Goal: Book appointment/travel/reservation

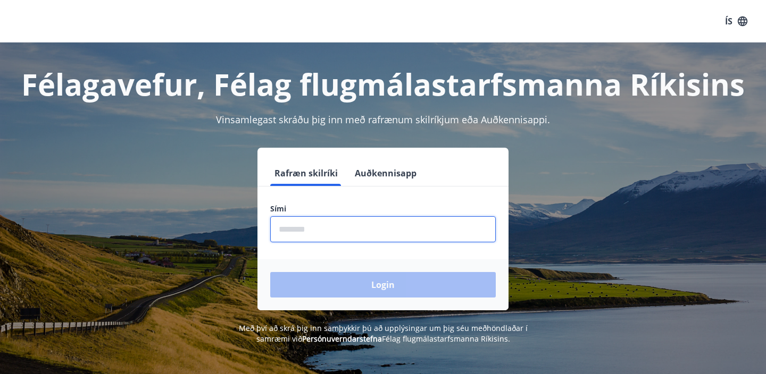
click at [374, 233] on input "phone" at bounding box center [383, 230] width 226 height 26
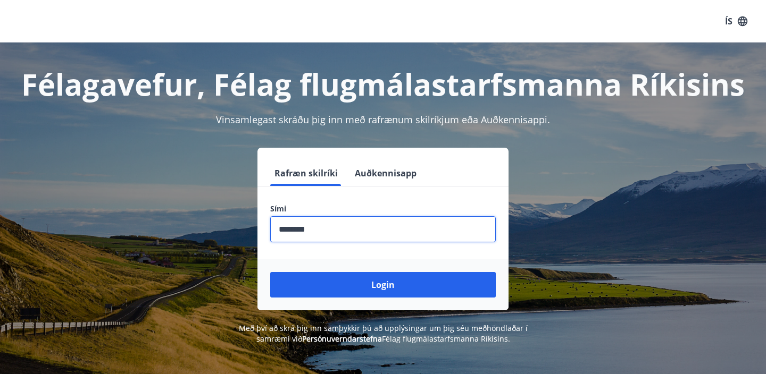
type input "********"
click at [270, 272] on button "Login" at bounding box center [383, 285] width 226 height 26
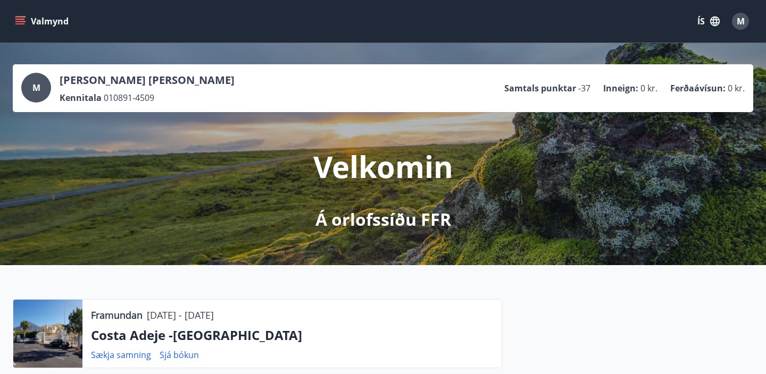
click at [707, 21] on button "ÍS" at bounding box center [709, 21] width 34 height 19
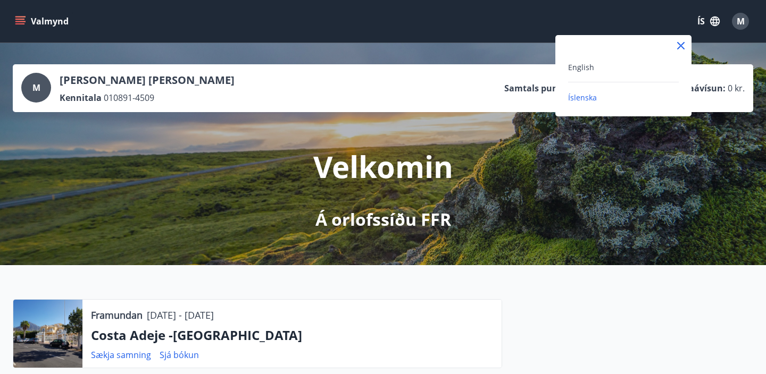
click at [597, 70] on div "English" at bounding box center [623, 67] width 111 height 13
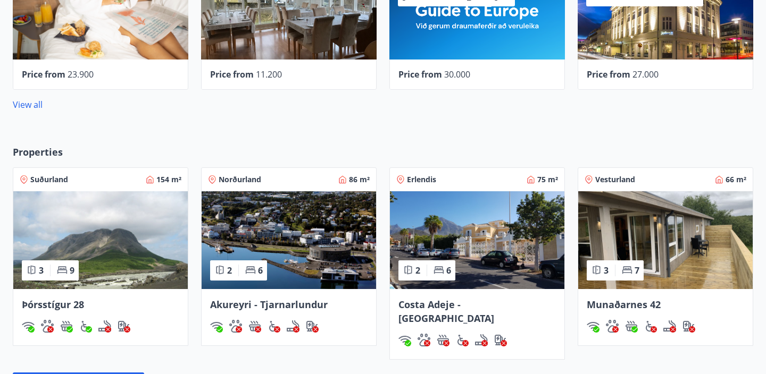
scroll to position [711, 0]
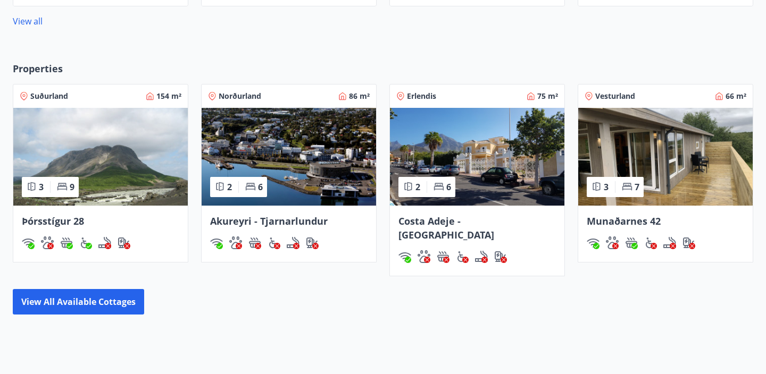
click at [70, 222] on span "Þórsstígur 28" at bounding box center [53, 221] width 62 height 13
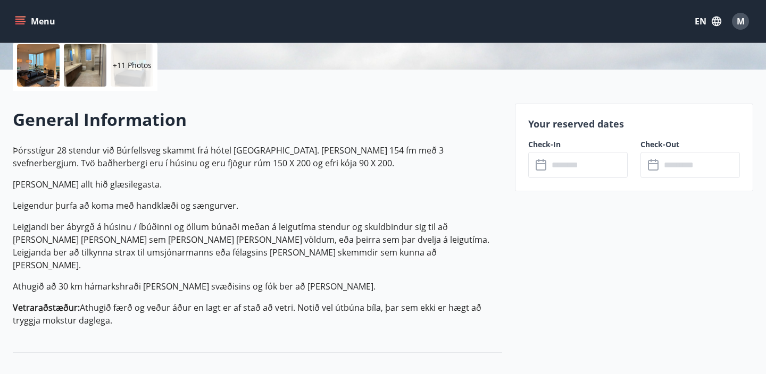
scroll to position [254, 0]
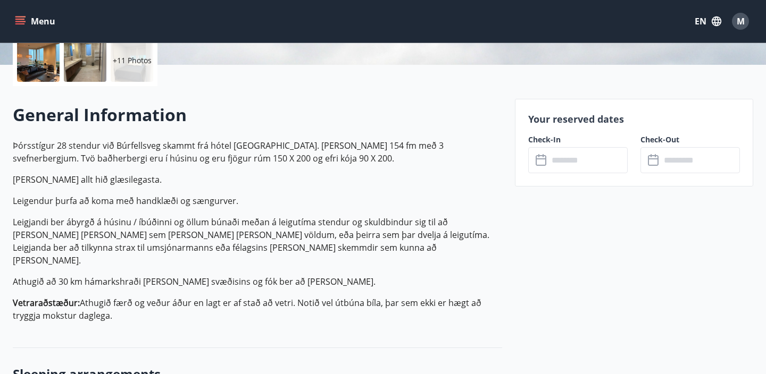
click at [559, 156] on input "text" at bounding box center [587, 160] width 79 height 26
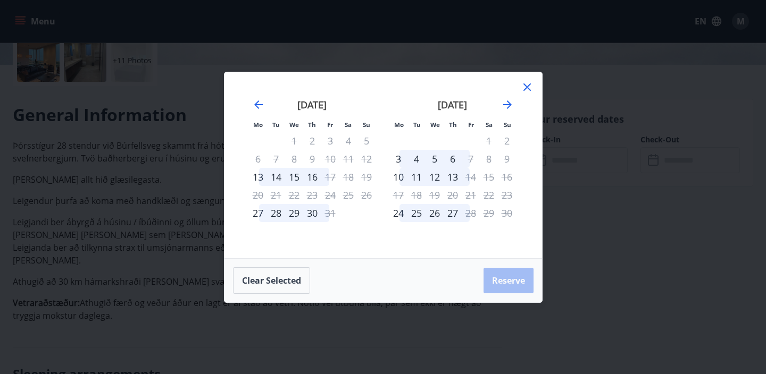
click at [529, 88] on icon at bounding box center [527, 87] width 13 height 13
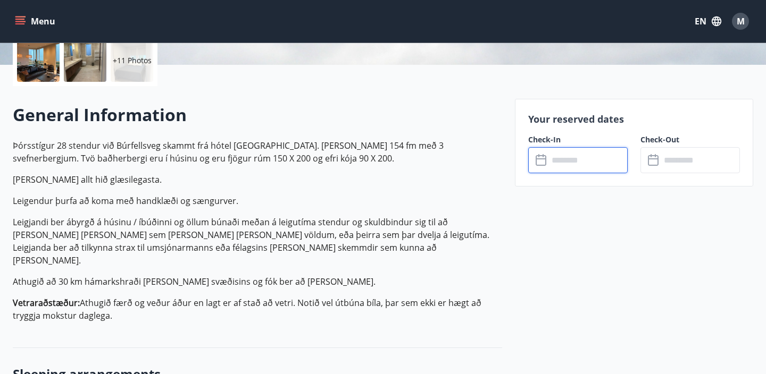
scroll to position [0, 0]
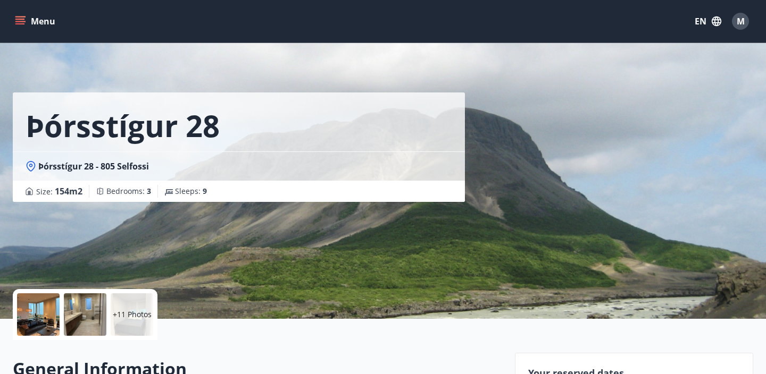
click at [740, 19] on span "M" at bounding box center [741, 21] width 8 height 12
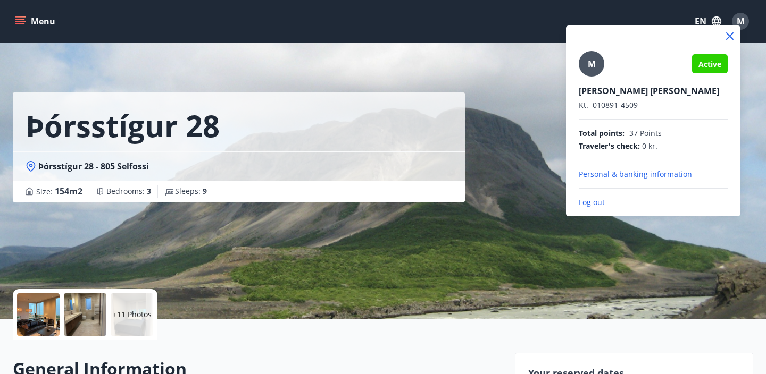
click at [440, 44] on div at bounding box center [383, 187] width 766 height 374
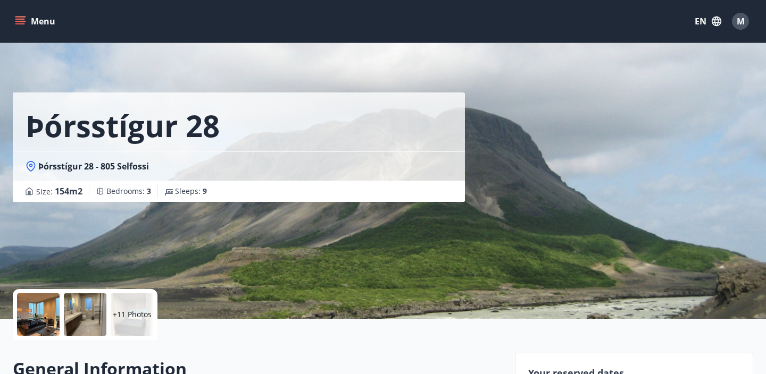
click at [20, 22] on icon "menu" at bounding box center [21, 21] width 12 height 1
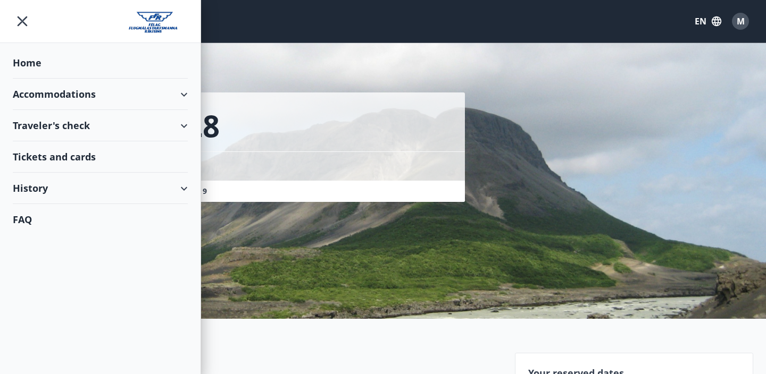
click at [49, 87] on div "Accommodations" at bounding box center [100, 94] width 175 height 31
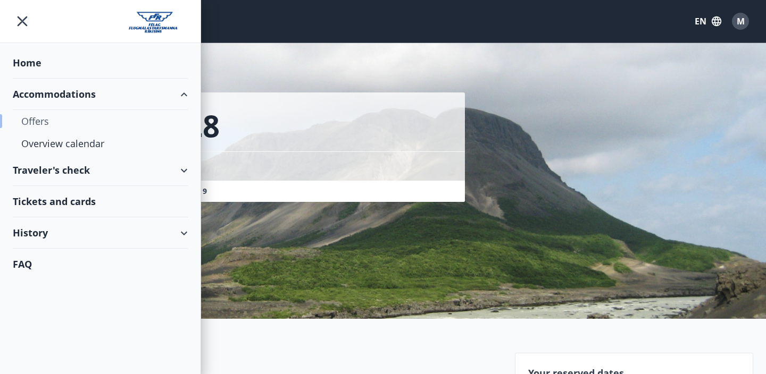
click at [56, 122] on div "Offers" at bounding box center [100, 121] width 158 height 22
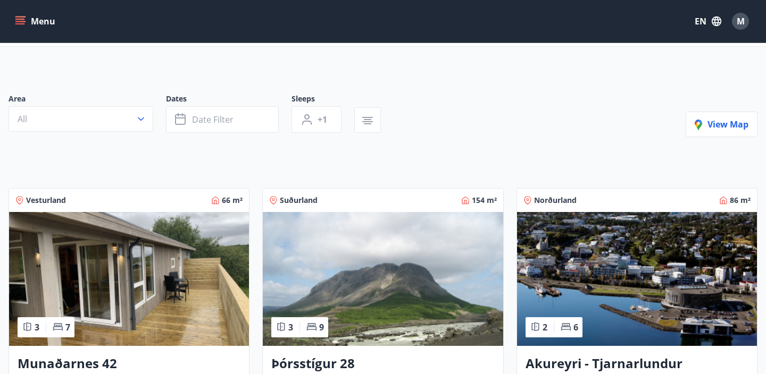
scroll to position [54, 0]
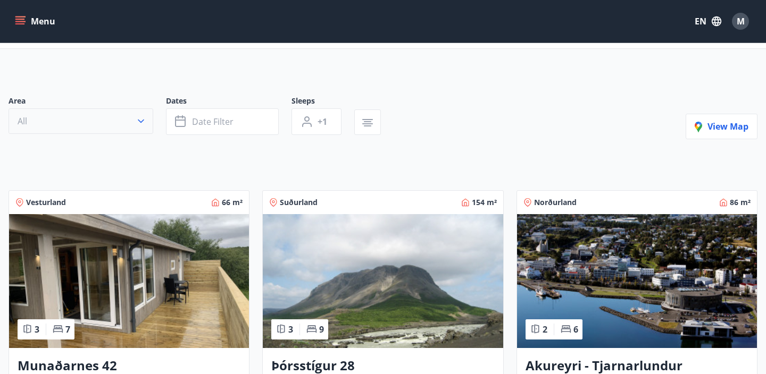
click at [72, 110] on button "All" at bounding box center [81, 122] width 145 height 26
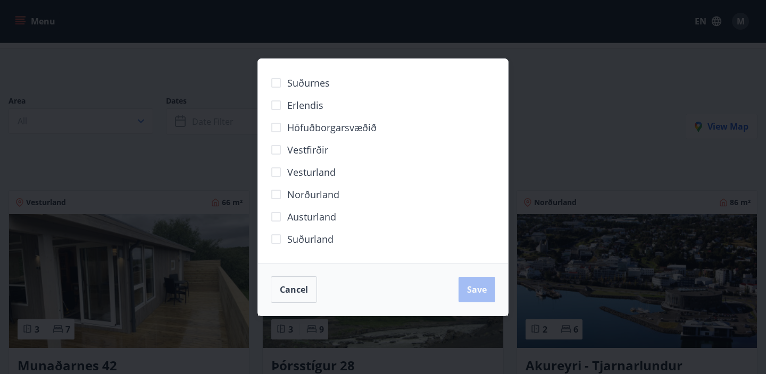
click at [146, 164] on div "Suðurnes Erlendis Höfuðborgarsvæðið Vestfirðir Vesturland Norðurland Austurland…" at bounding box center [383, 187] width 766 height 374
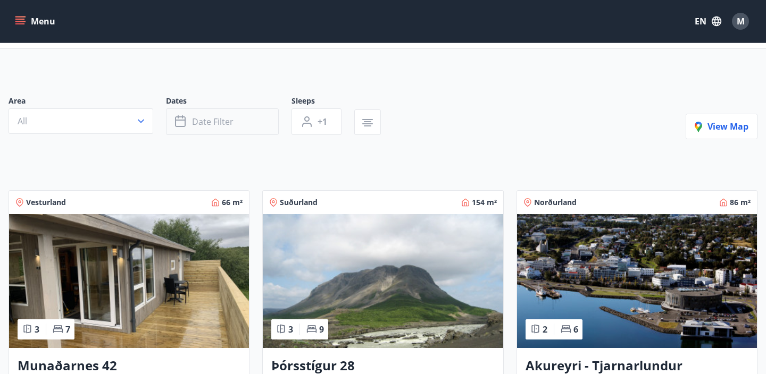
click at [214, 126] on span "Date filter" at bounding box center [212, 122] width 41 height 12
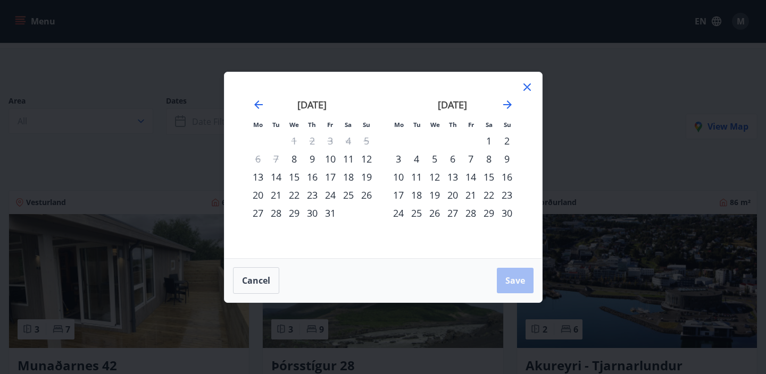
click at [453, 197] on div "20" at bounding box center [453, 195] width 18 height 18
click at [508, 196] on div "23" at bounding box center [507, 195] width 18 height 18
click at [505, 286] on span "Save" at bounding box center [515, 281] width 20 height 12
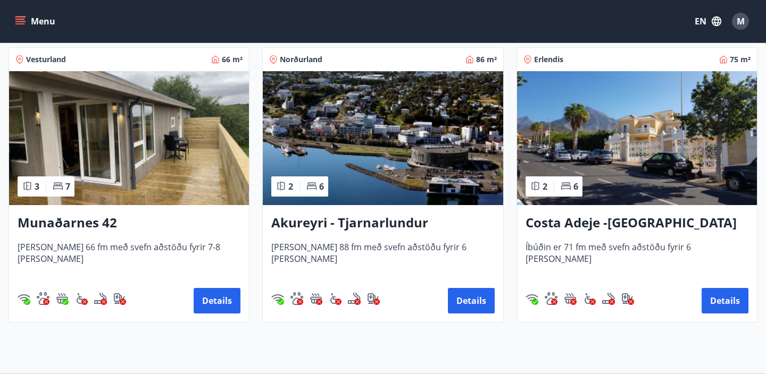
scroll to position [199, 0]
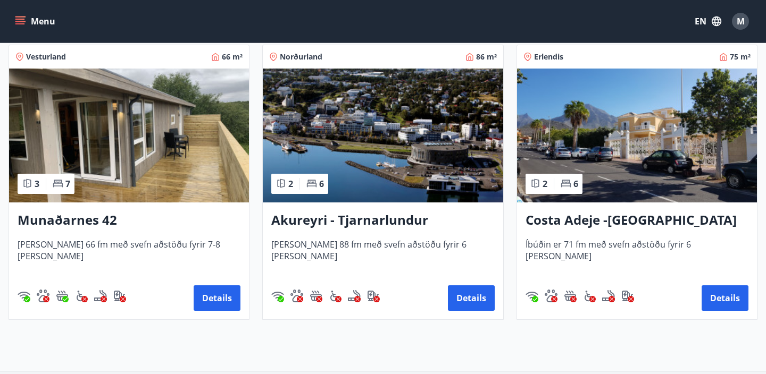
click at [186, 157] on img at bounding box center [129, 136] width 240 height 134
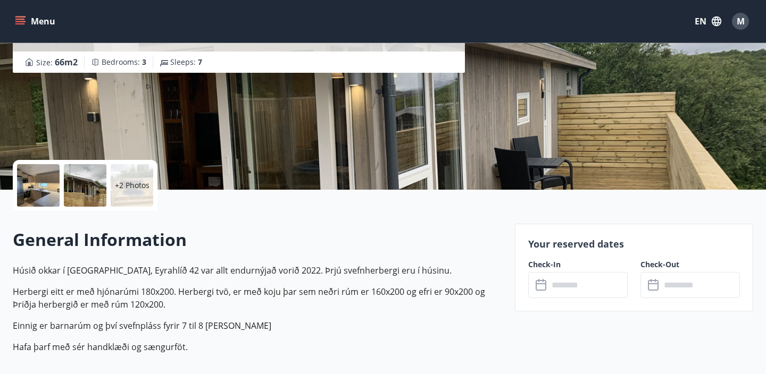
scroll to position [217, 0]
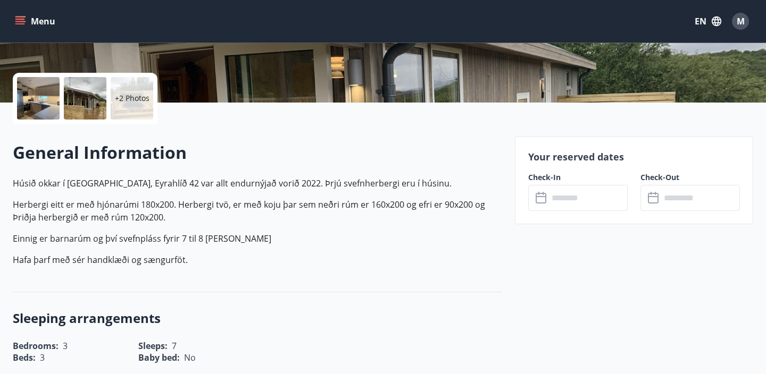
click at [568, 199] on input "text" at bounding box center [587, 198] width 79 height 26
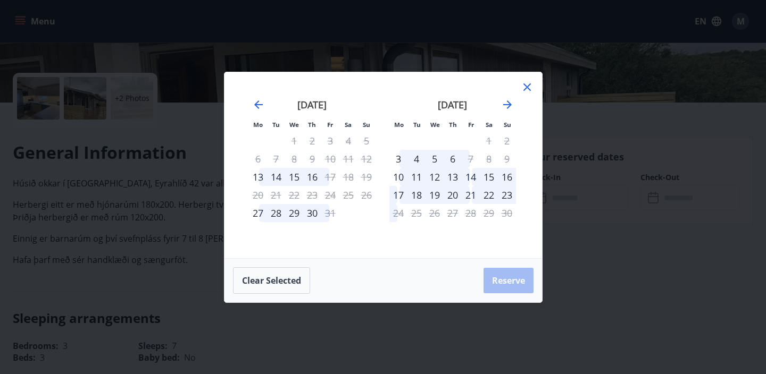
click at [528, 85] on icon at bounding box center [526, 87] width 7 height 7
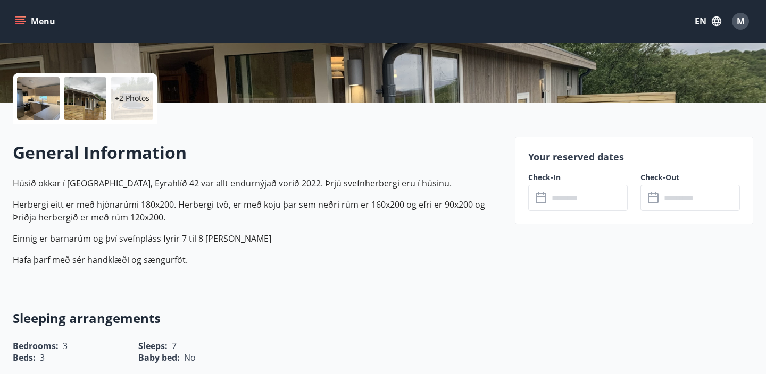
click at [27, 21] on button "Menu" at bounding box center [36, 21] width 47 height 19
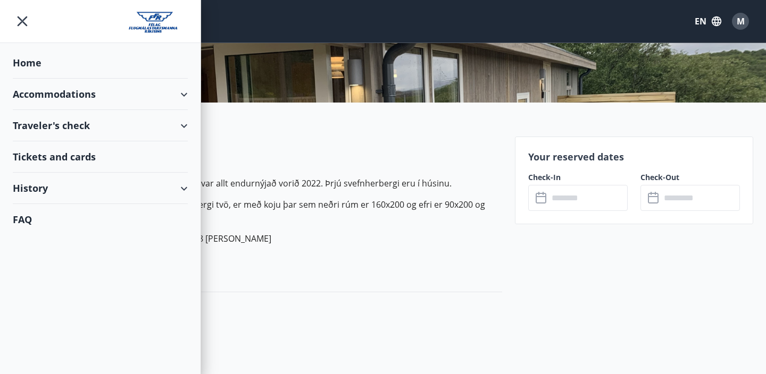
click at [60, 92] on div "Accommodations" at bounding box center [100, 94] width 175 height 31
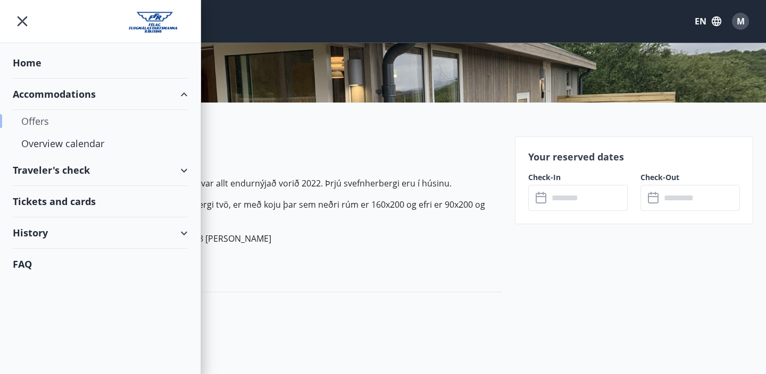
click at [64, 126] on div "Offers" at bounding box center [100, 121] width 158 height 22
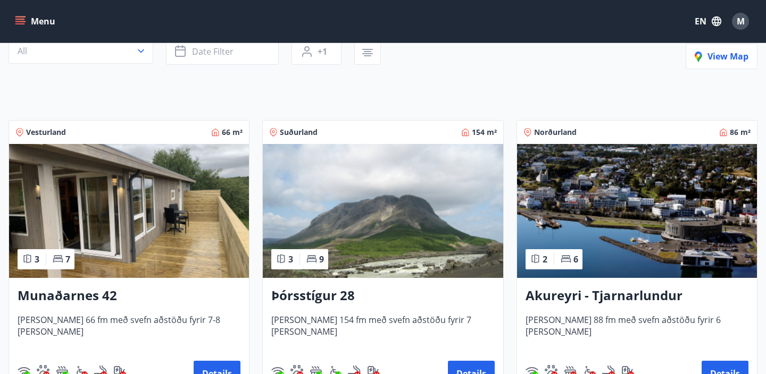
scroll to position [143, 0]
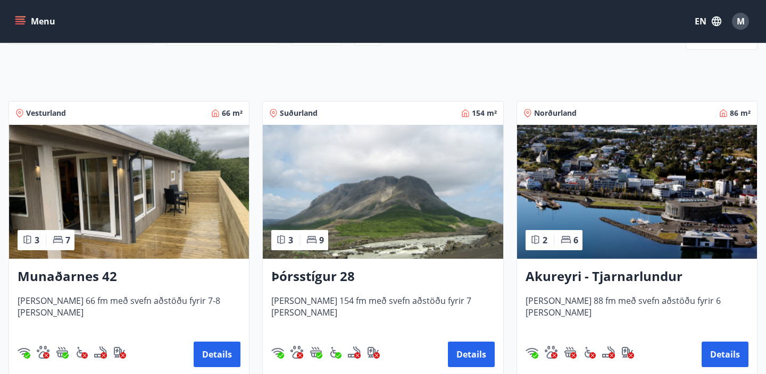
click at [559, 213] on img at bounding box center [637, 192] width 240 height 134
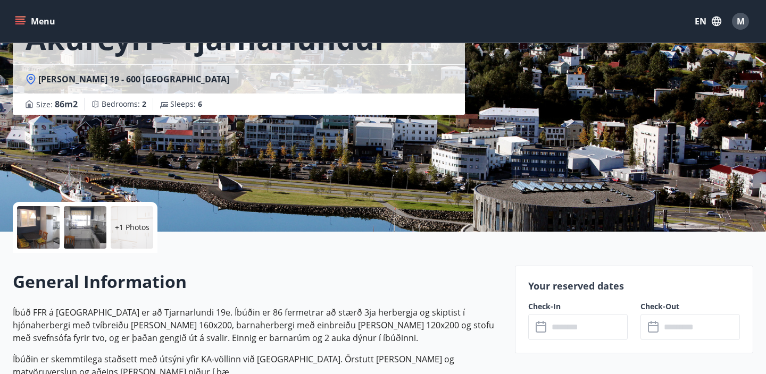
scroll to position [98, 0]
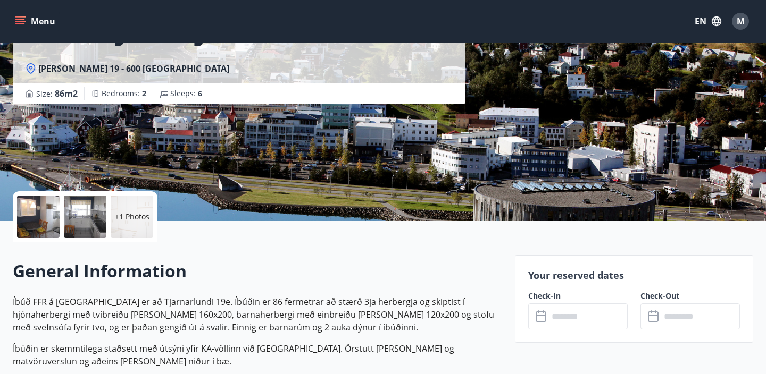
click at [40, 218] on div at bounding box center [38, 217] width 43 height 43
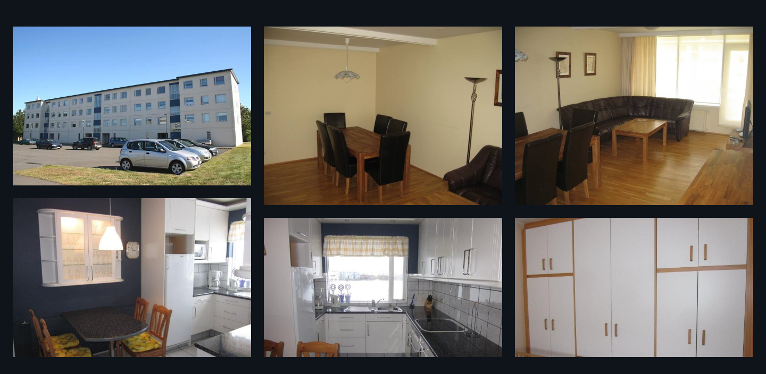
scroll to position [0, 0]
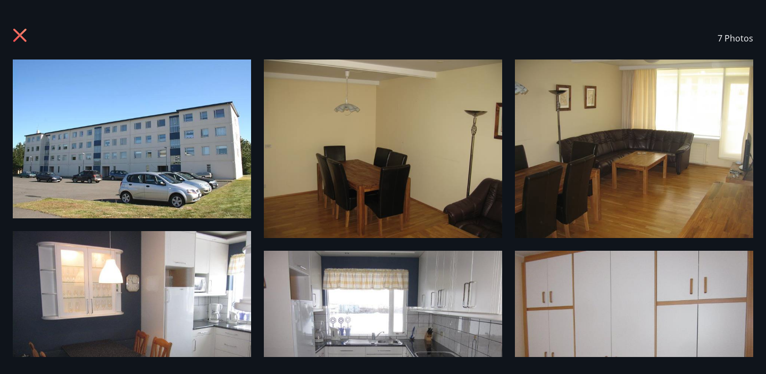
click at [20, 35] on icon at bounding box center [20, 35] width 3 height 3
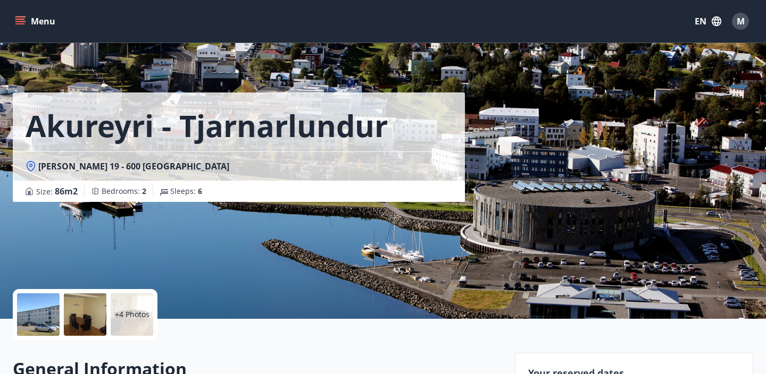
click at [26, 23] on button "Menu" at bounding box center [36, 21] width 47 height 19
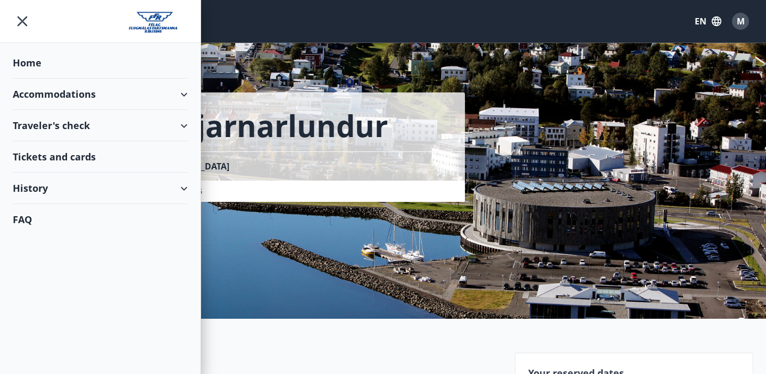
click at [49, 88] on div "Accommodations" at bounding box center [100, 94] width 175 height 31
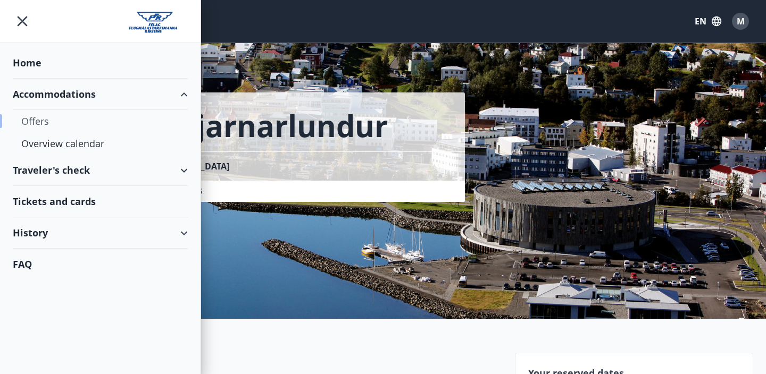
click at [60, 130] on div "Offers" at bounding box center [100, 121] width 158 height 22
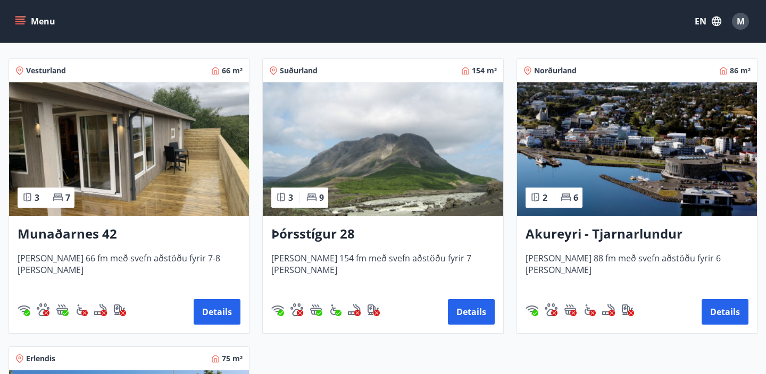
click at [196, 181] on img at bounding box center [129, 149] width 240 height 134
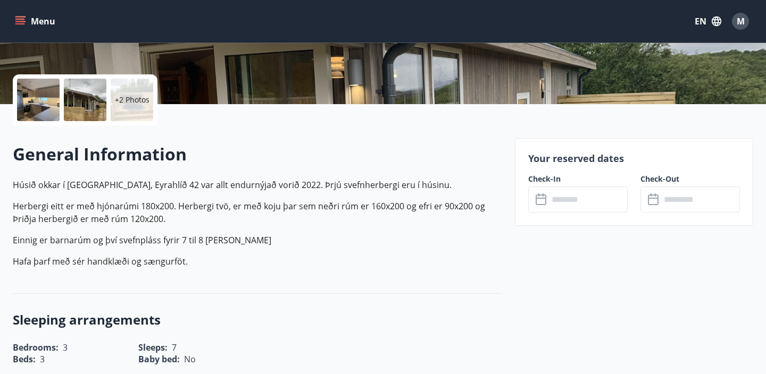
scroll to position [215, 0]
click at [582, 202] on input "text" at bounding box center [587, 199] width 79 height 26
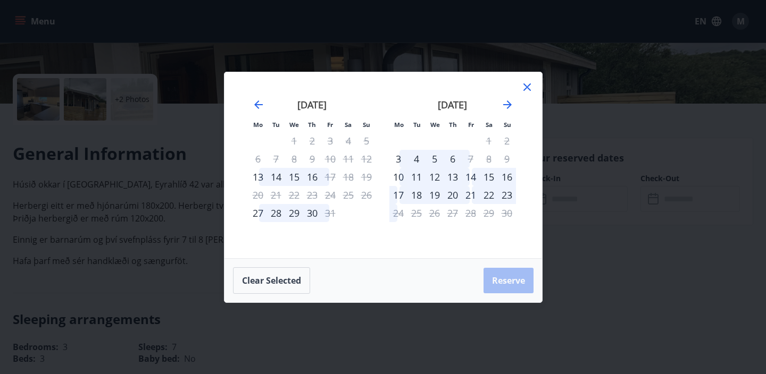
click at [522, 86] on icon at bounding box center [527, 87] width 13 height 13
